Goal: Transaction & Acquisition: Download file/media

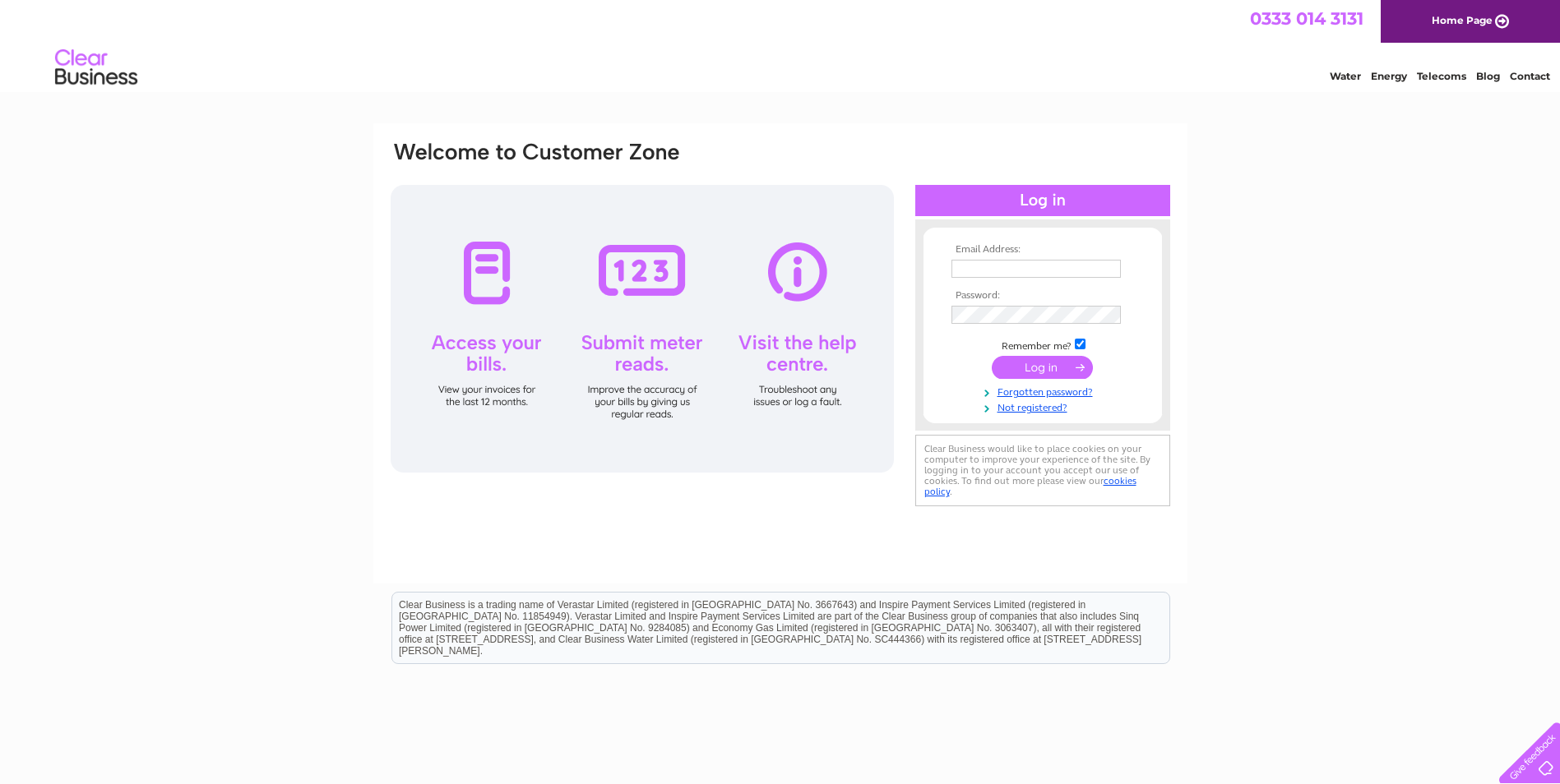
type input "[PERSON_NAME][EMAIL_ADDRESS][DOMAIN_NAME]"
click at [1053, 367] on input "submit" at bounding box center [1042, 367] width 101 height 23
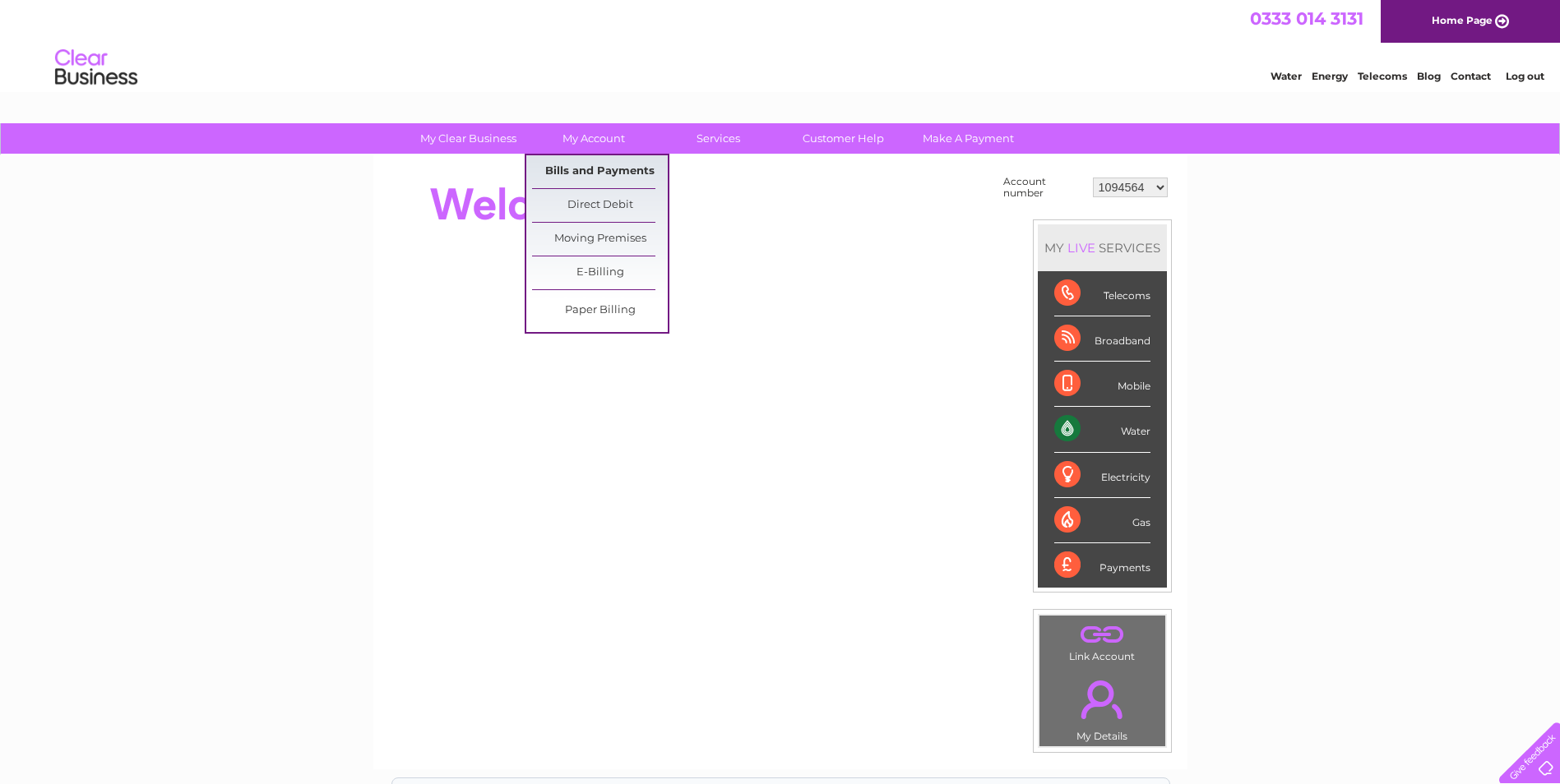
click at [580, 169] on link "Bills and Payments" at bounding box center [600, 172] width 136 height 33
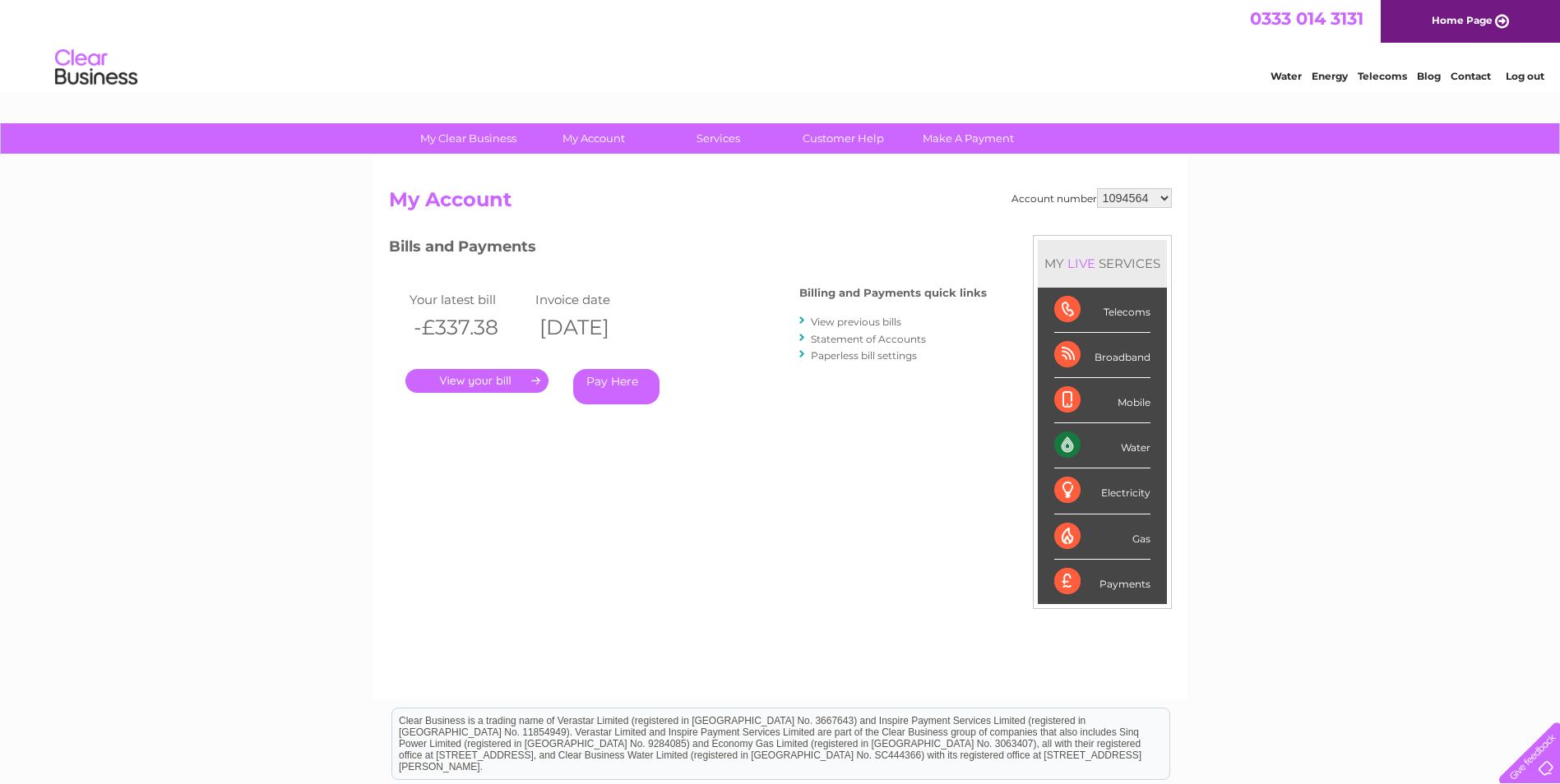
click at [491, 372] on link "." at bounding box center [476, 381] width 143 height 24
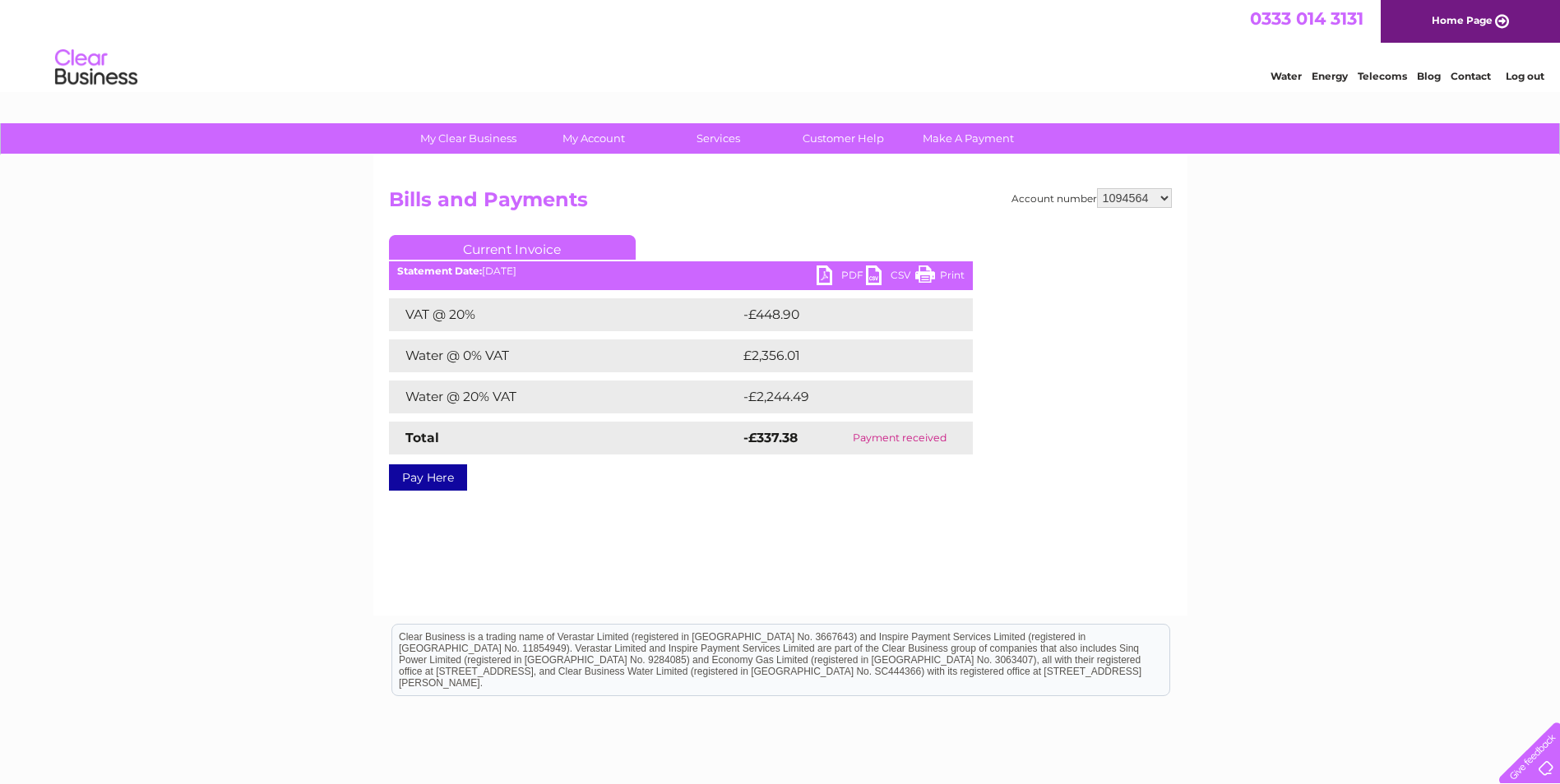
click at [824, 273] on link "PDF" at bounding box center [841, 278] width 49 height 24
click at [1143, 199] on select "1094564 1156919 30271864" at bounding box center [1134, 198] width 75 height 20
select select "1156919"
click at [1097, 188] on select "1094564 1156919 30271864" at bounding box center [1134, 198] width 75 height 20
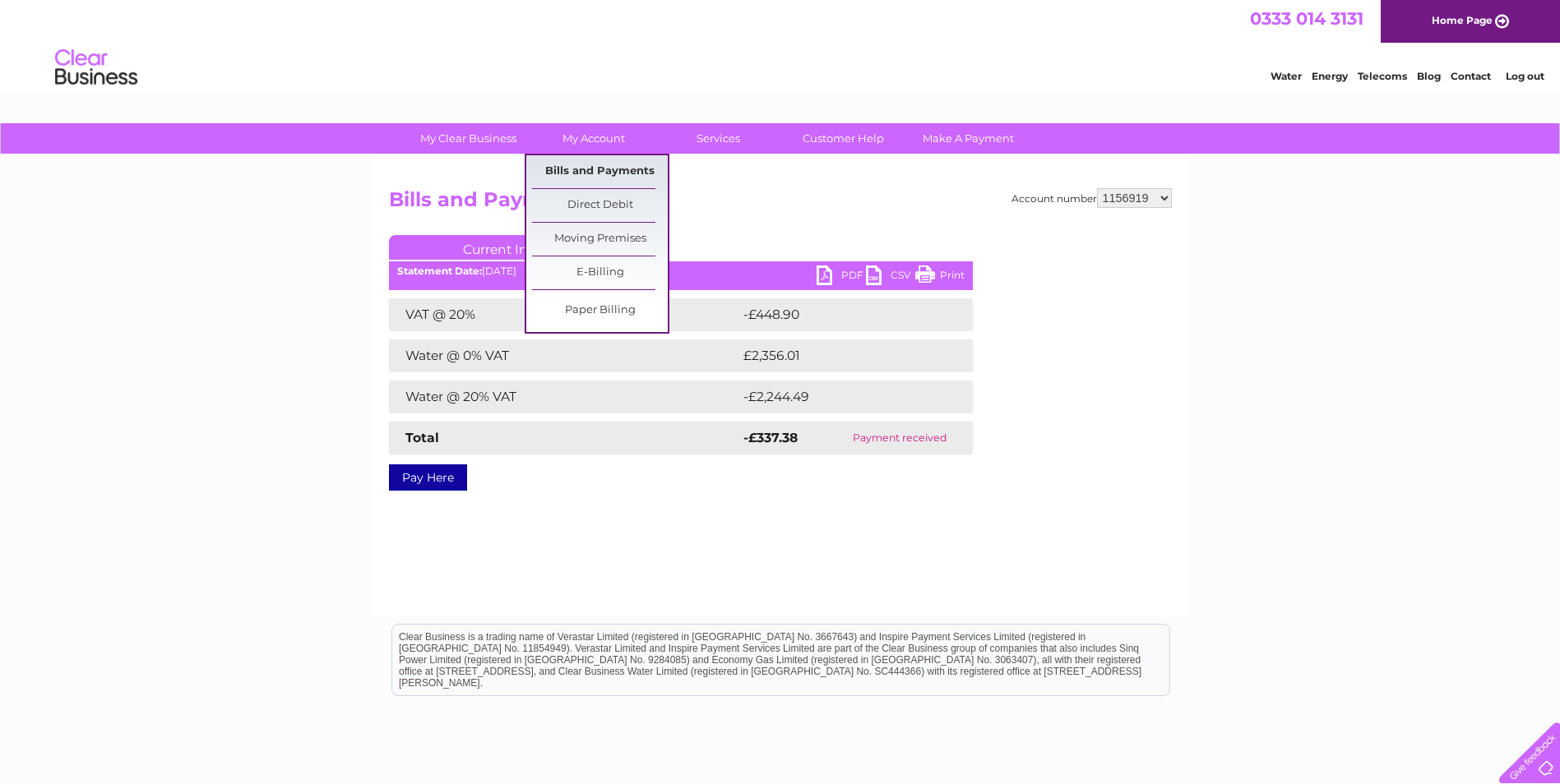
click at [601, 168] on link "Bills and Payments" at bounding box center [600, 172] width 136 height 33
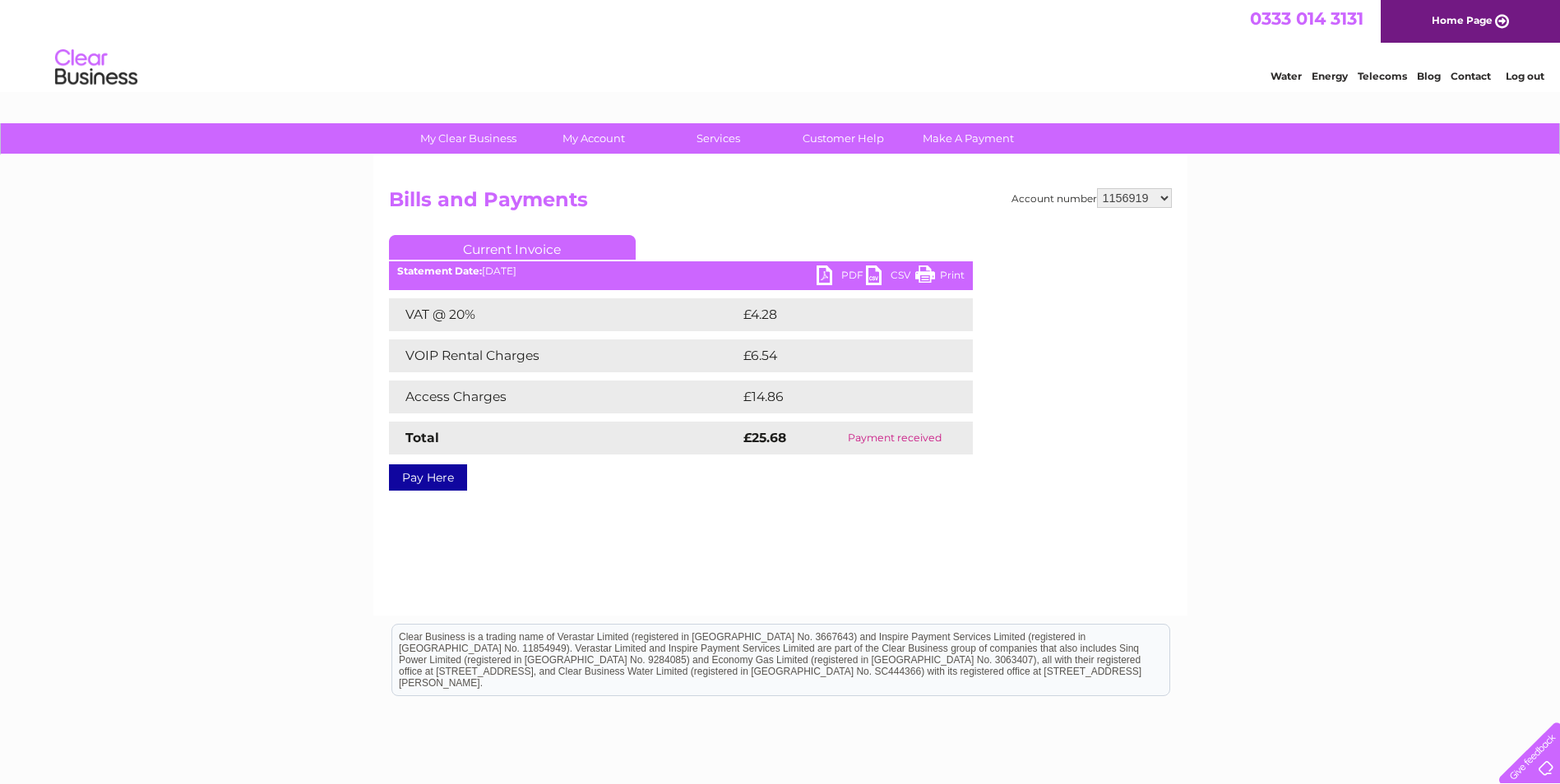
click at [821, 271] on link "PDF" at bounding box center [841, 278] width 49 height 24
